Goal: Find specific page/section: Find specific page/section

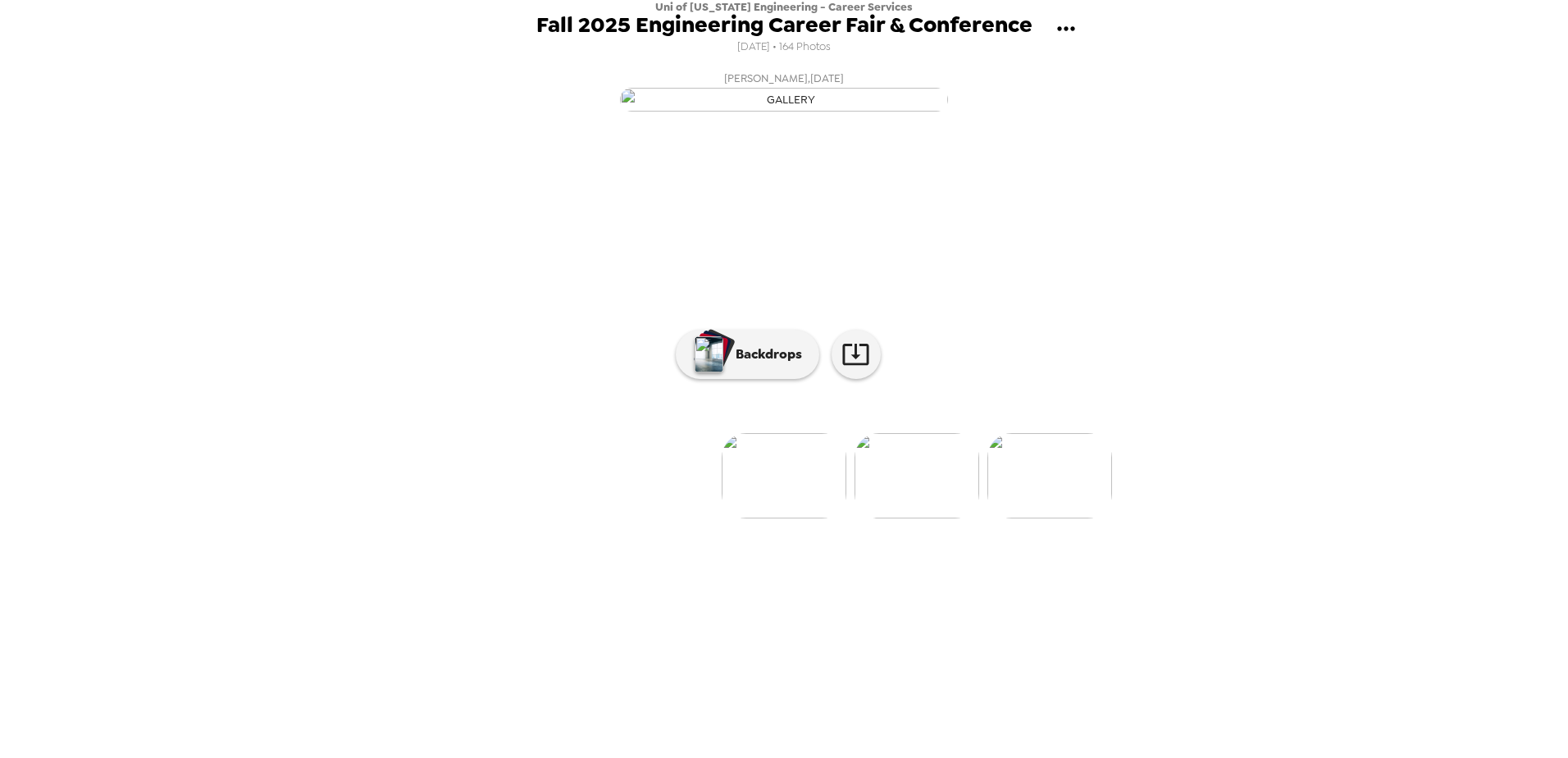
click at [899, 518] on img at bounding box center [917, 476] width 125 height 86
click at [1050, 23] on button "gallery menu" at bounding box center [1065, 29] width 54 height 54
click at [875, 26] on div at bounding box center [784, 379] width 1568 height 758
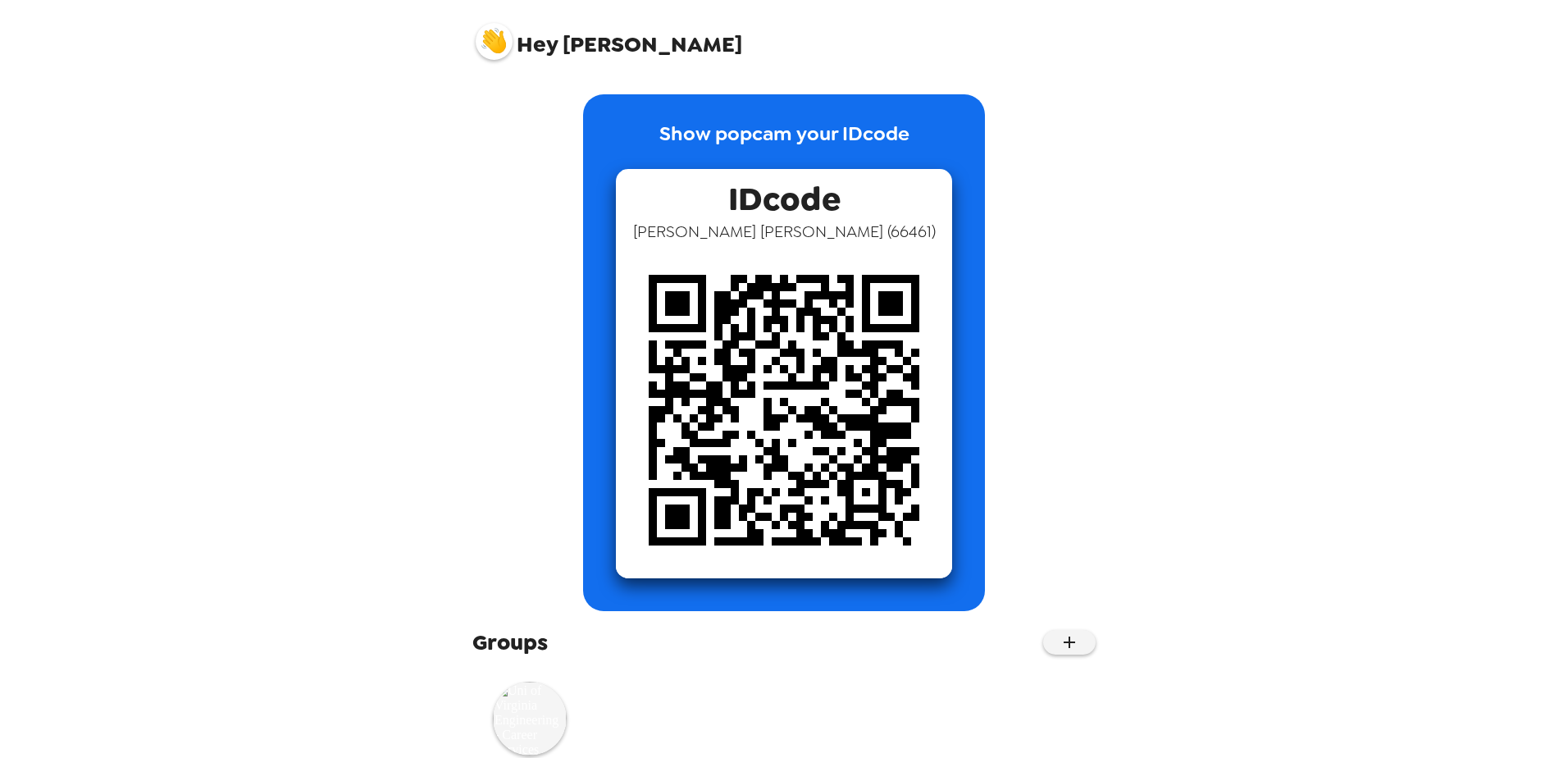
click at [493, 42] on img at bounding box center [494, 41] width 37 height 37
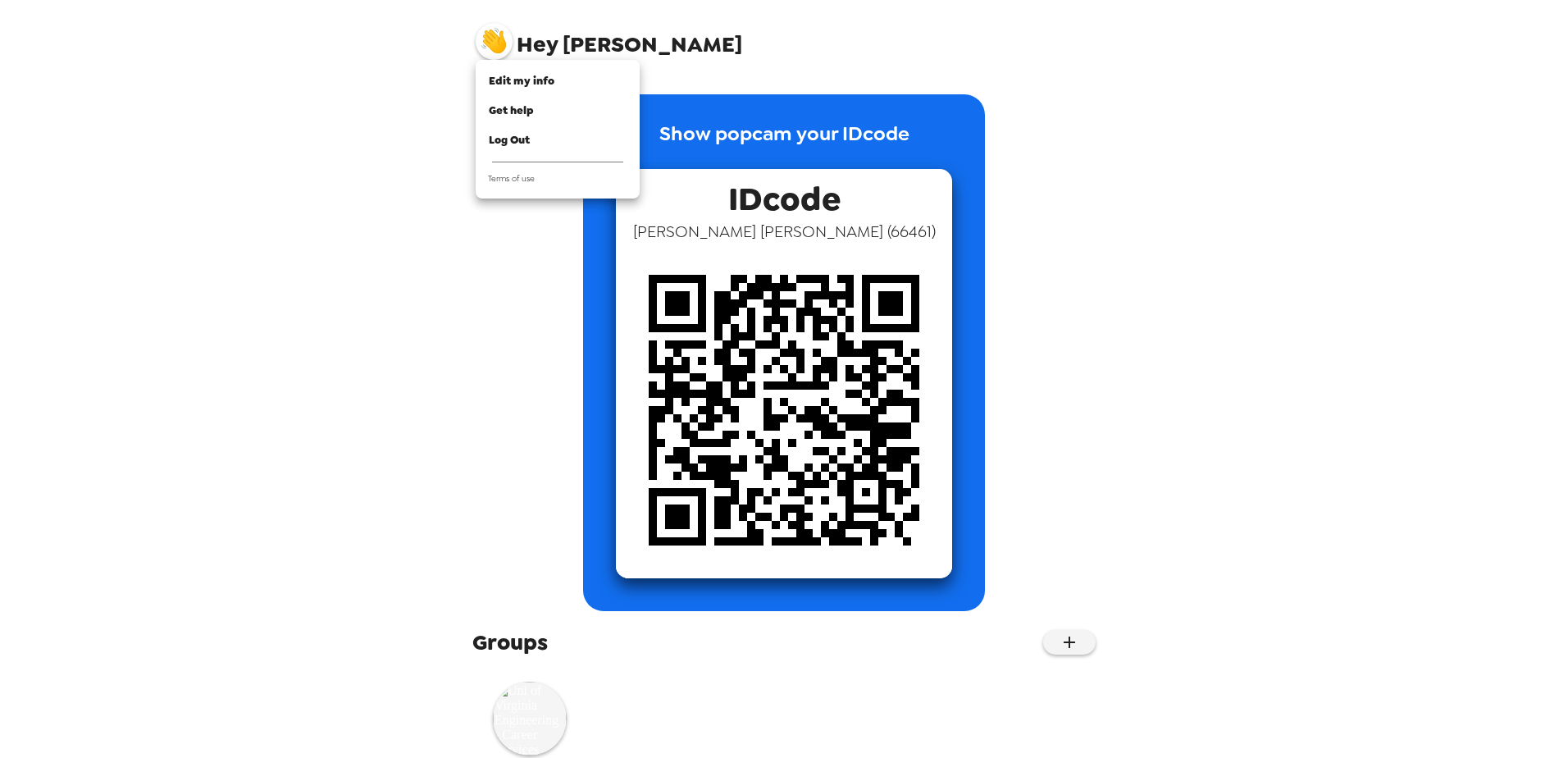
click at [579, 34] on div at bounding box center [784, 379] width 1568 height 758
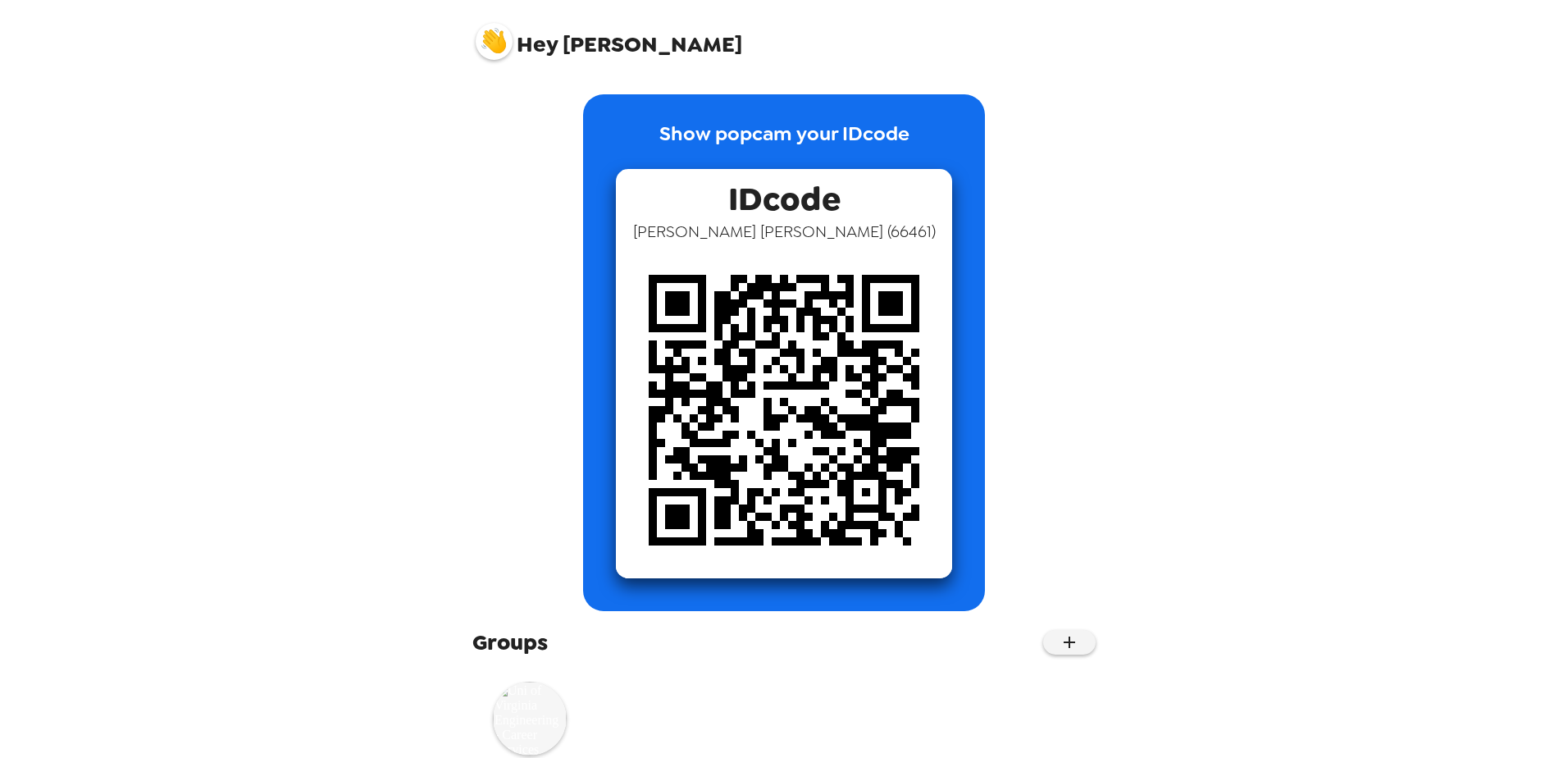
click at [513, 708] on img at bounding box center [529, 719] width 74 height 74
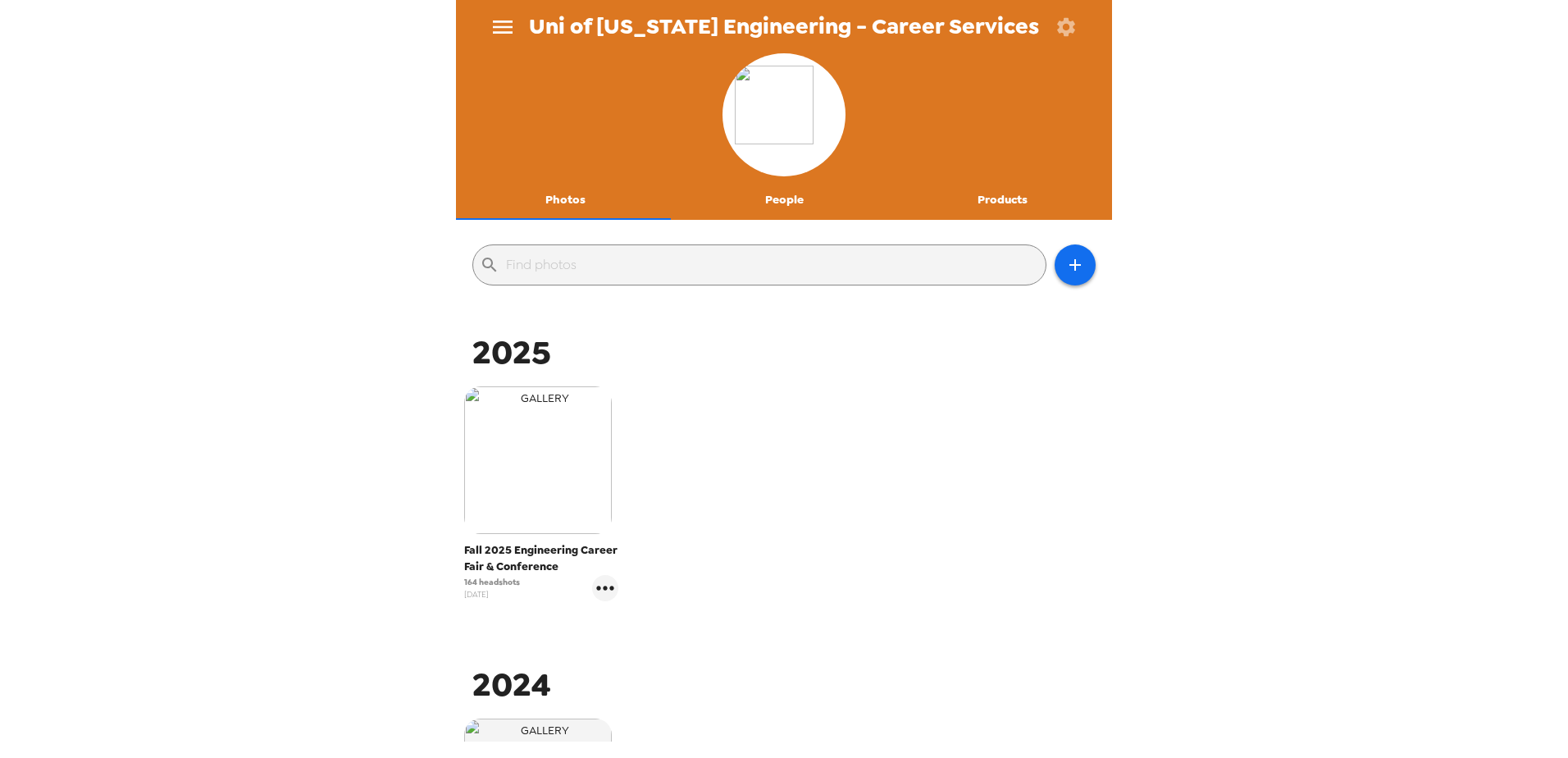
click at [573, 499] on img "button" at bounding box center [538, 460] width 148 height 148
